Goal: Transaction & Acquisition: Purchase product/service

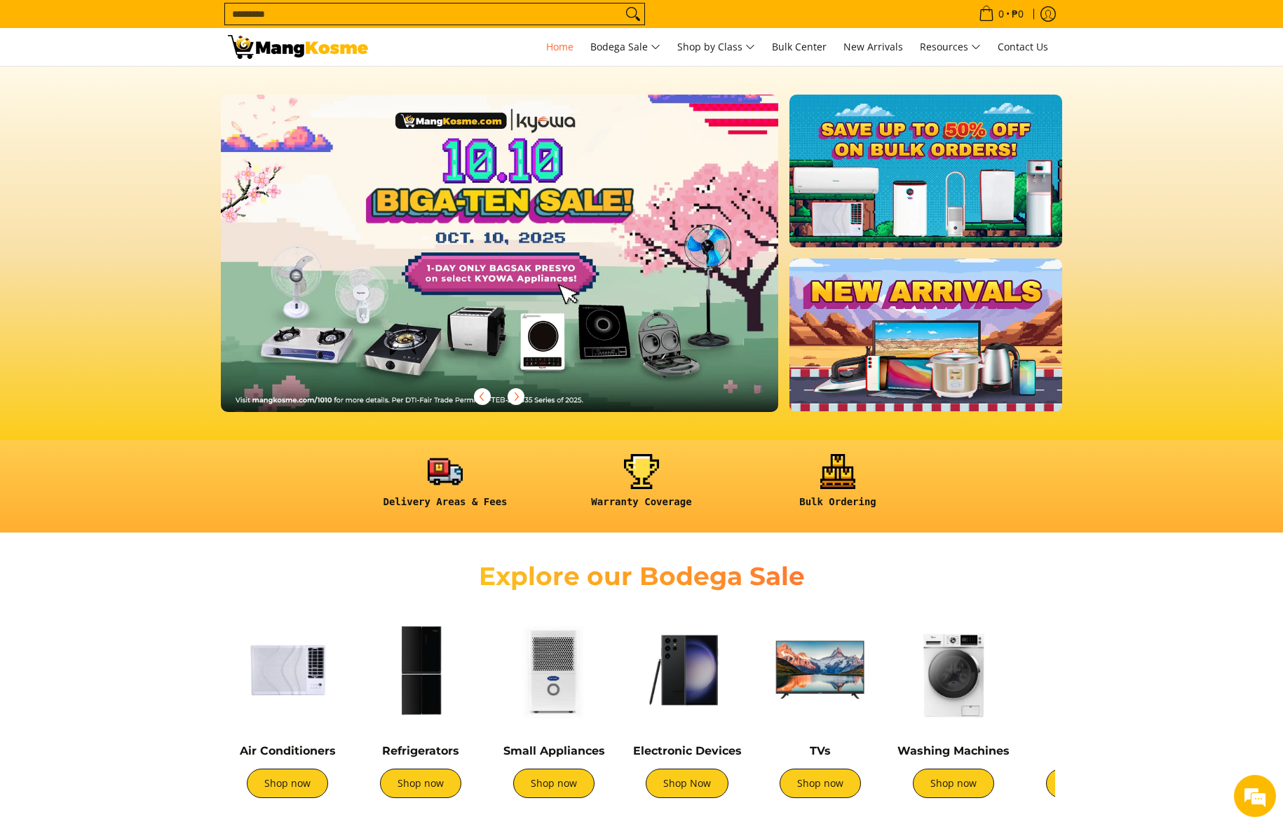
click at [1190, 184] on section at bounding box center [641, 254] width 1283 height 374
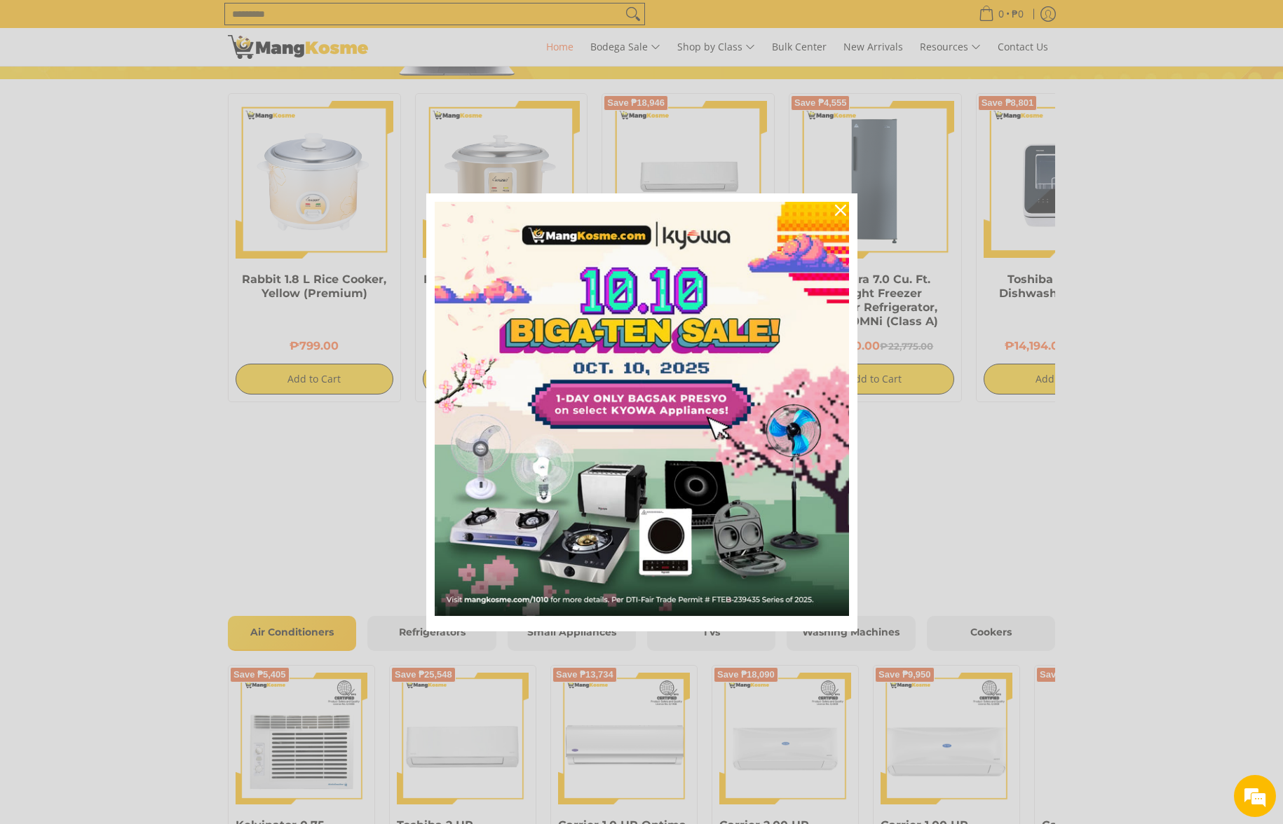
scroll to position [0, 557]
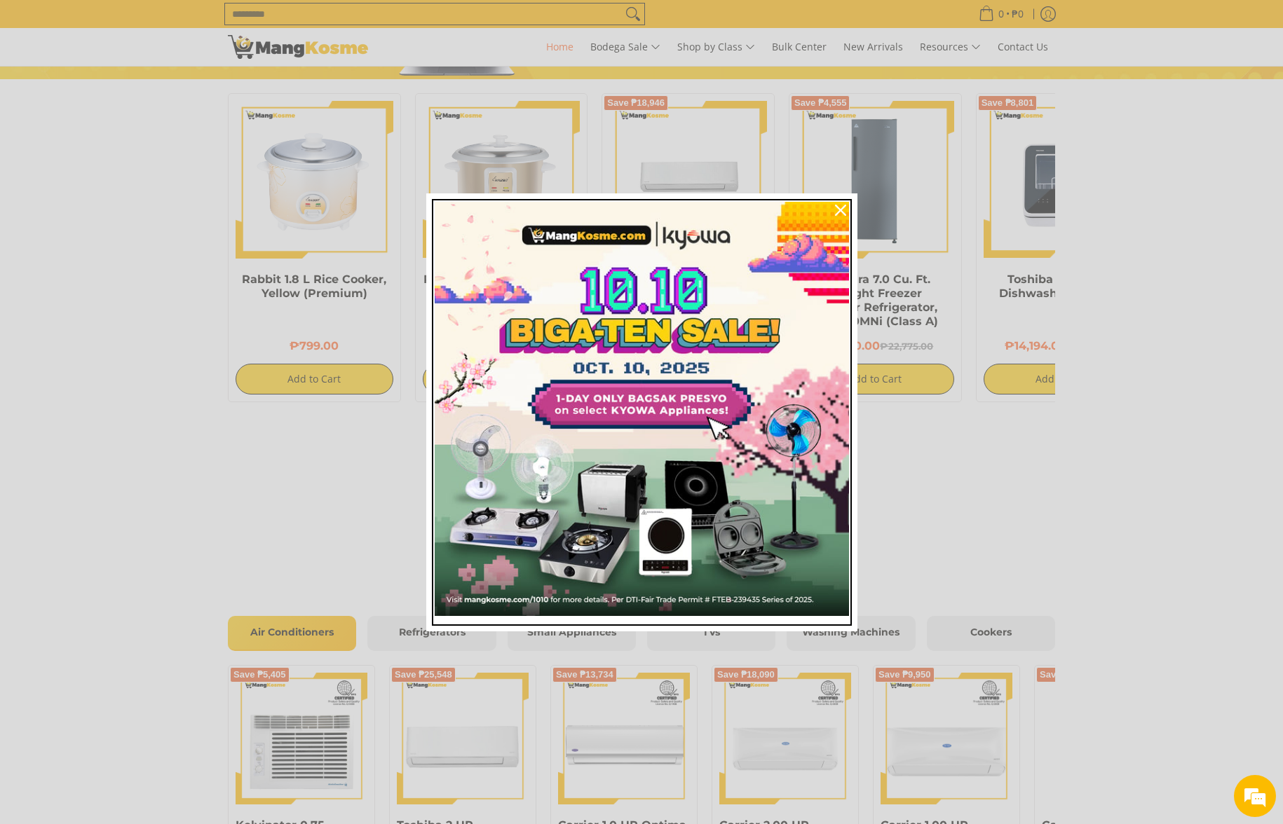
click at [643, 289] on img "Marketing offer form" at bounding box center [642, 409] width 414 height 414
